Goal: Browse casually: Explore the website without a specific task or goal

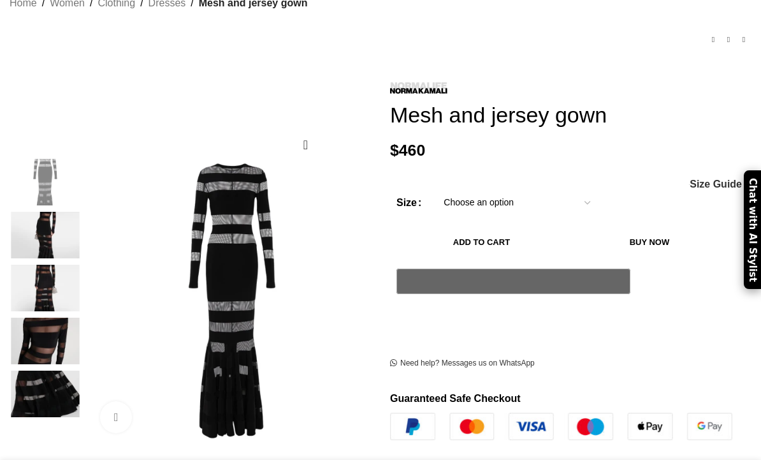
scroll to position [119, 0]
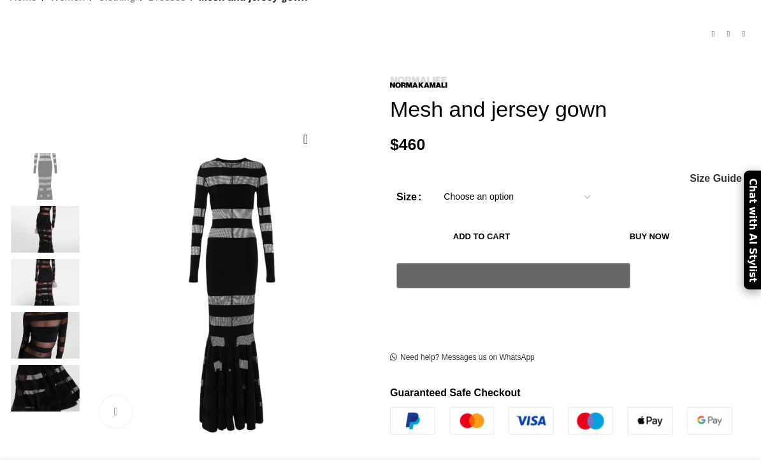
click at [34, 210] on img at bounding box center [45, 229] width 78 height 47
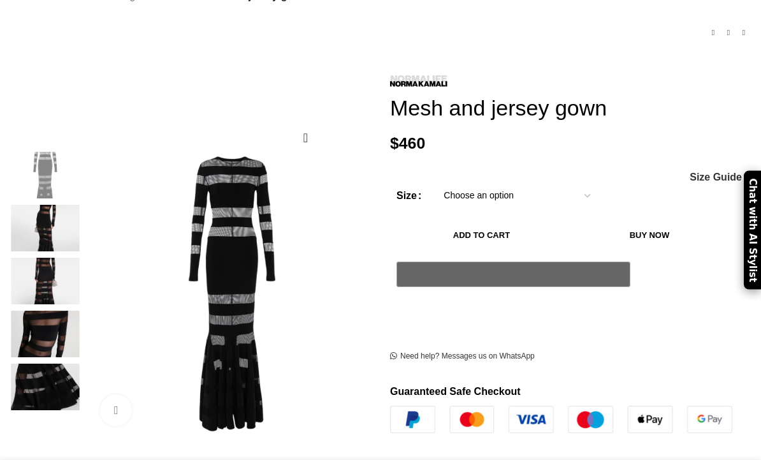
click at [40, 216] on img at bounding box center [45, 228] width 78 height 47
click at [32, 265] on img at bounding box center [45, 281] width 78 height 47
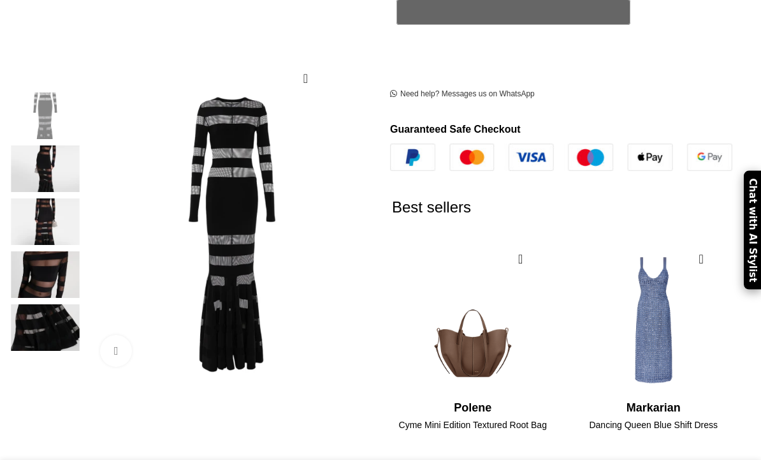
scroll to position [383, 0]
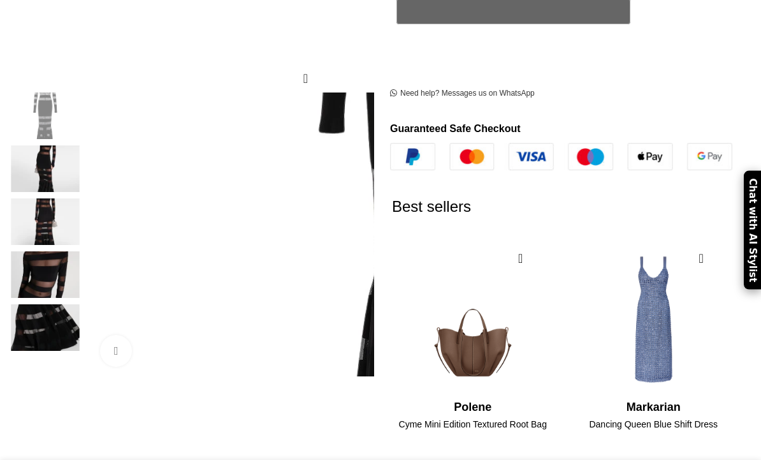
click at [22, 272] on img at bounding box center [45, 274] width 78 height 47
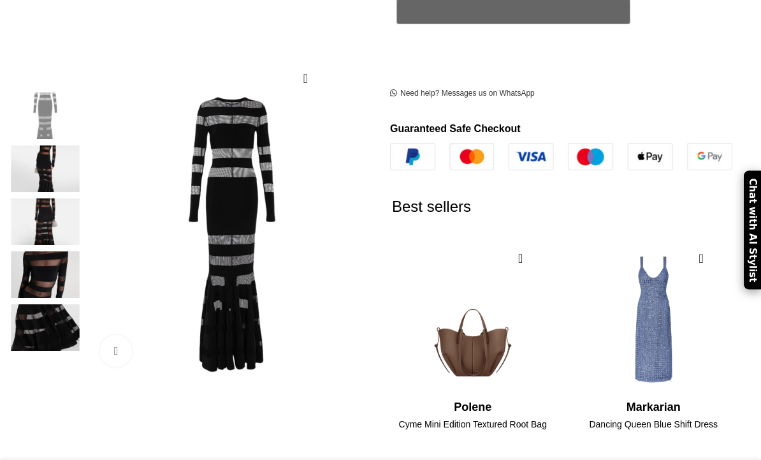
click at [25, 282] on img at bounding box center [45, 274] width 78 height 47
click at [24, 282] on img at bounding box center [45, 274] width 78 height 47
click at [664, 108] on div at bounding box center [561, 114] width 342 height 13
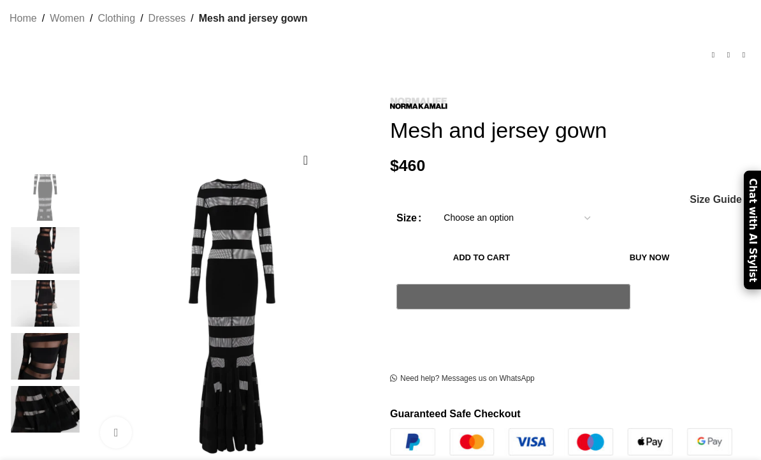
scroll to position [103, 0]
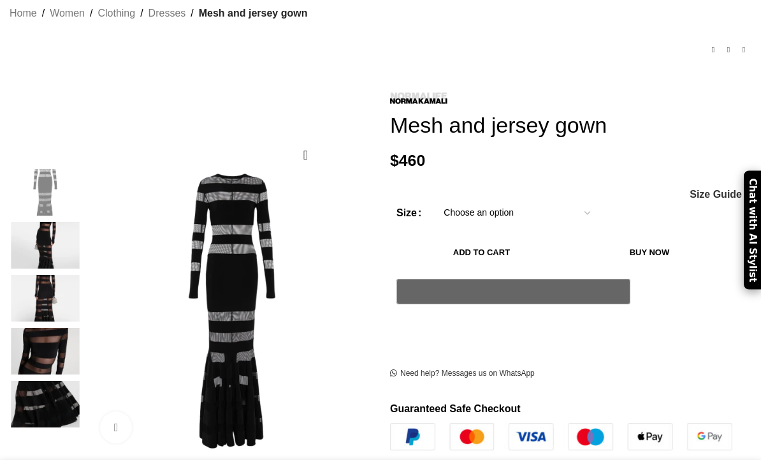
click at [29, 174] on img at bounding box center [45, 192] width 78 height 47
click at [30, 229] on img at bounding box center [45, 245] width 78 height 47
click at [267, 283] on img at bounding box center [439, 244] width 697 height 789
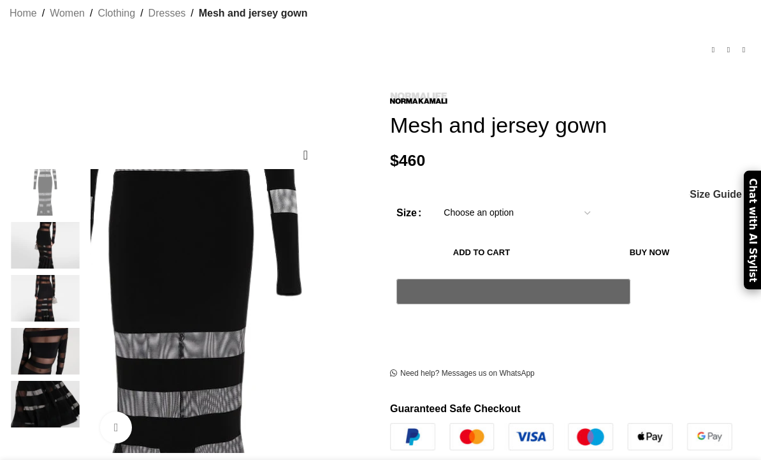
click at [266, 283] on img at bounding box center [181, 330] width 697 height 789
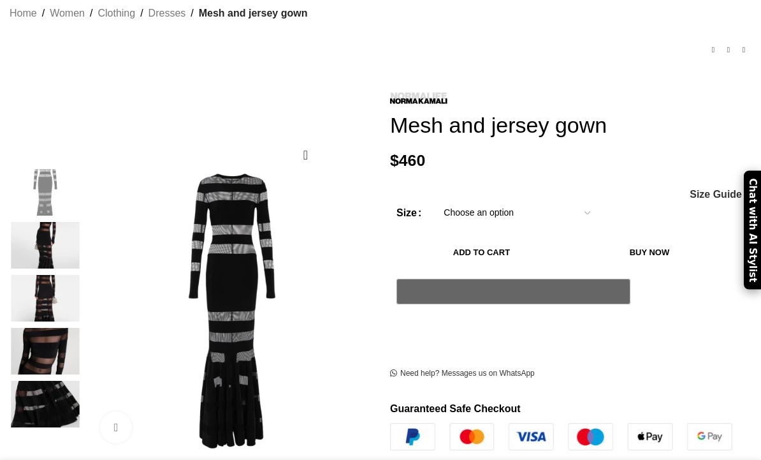
click at [281, 285] on img at bounding box center [181, 330] width 697 height 789
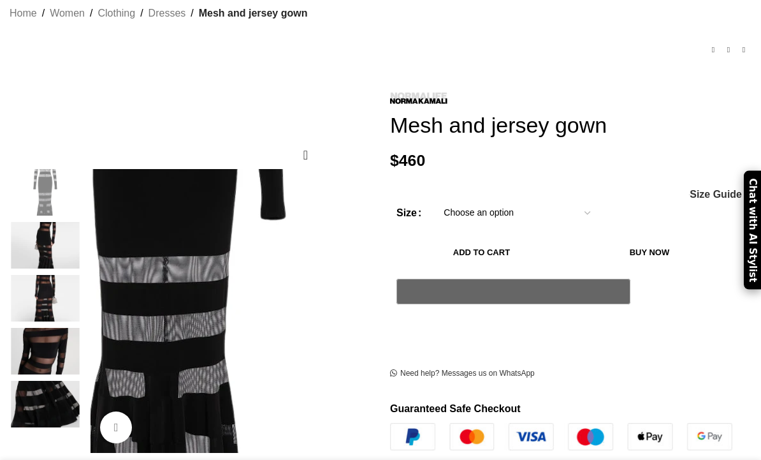
click at [278, 326] on img at bounding box center [165, 254] width 697 height 789
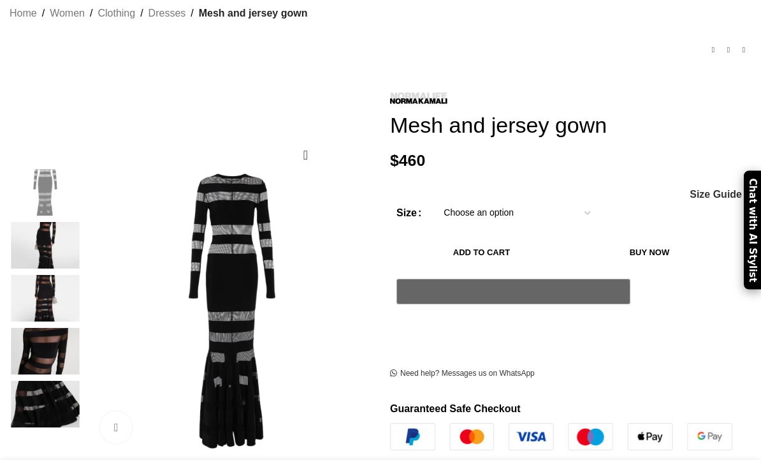
click at [36, 275] on img at bounding box center [45, 298] width 78 height 47
click at [24, 279] on img at bounding box center [45, 298] width 78 height 47
click at [30, 279] on img at bounding box center [45, 298] width 78 height 47
click at [45, 328] on img at bounding box center [45, 351] width 78 height 47
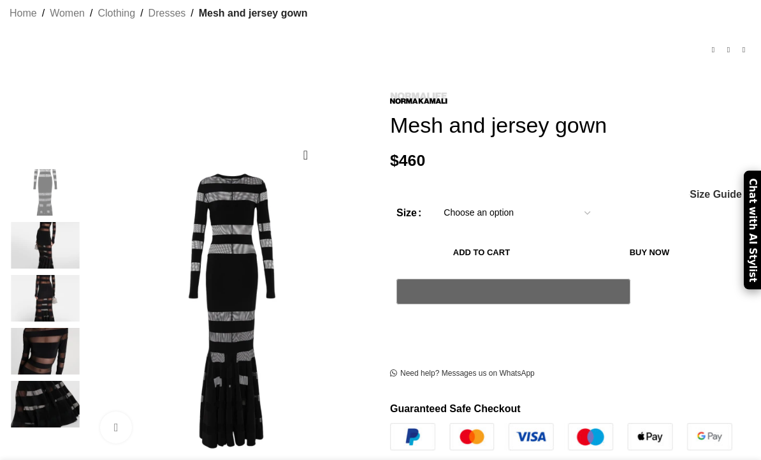
click at [36, 328] on img at bounding box center [45, 351] width 78 height 47
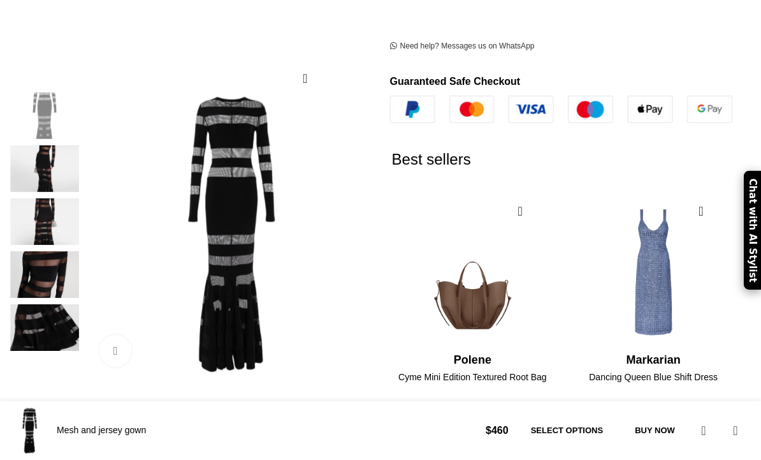
scroll to position [430, 0]
